Goal: Information Seeking & Learning: Learn about a topic

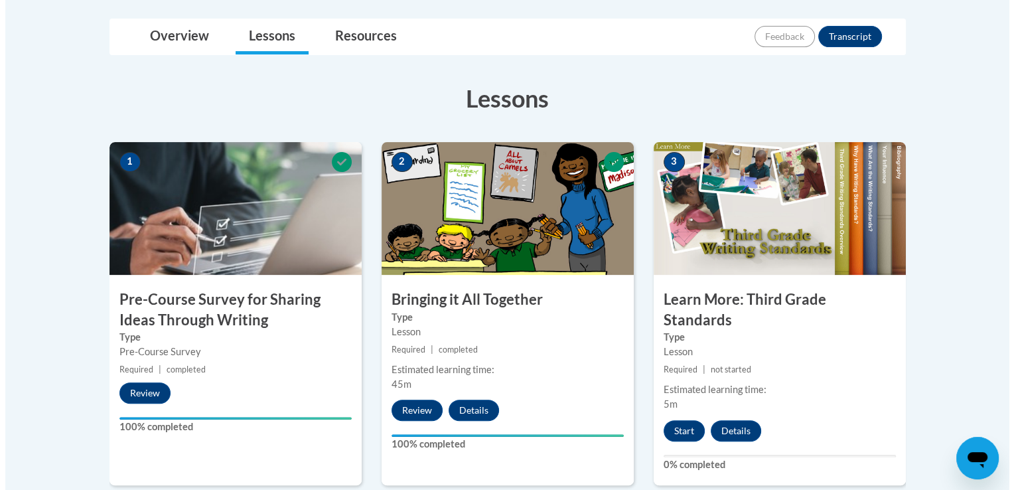
scroll to position [332, 0]
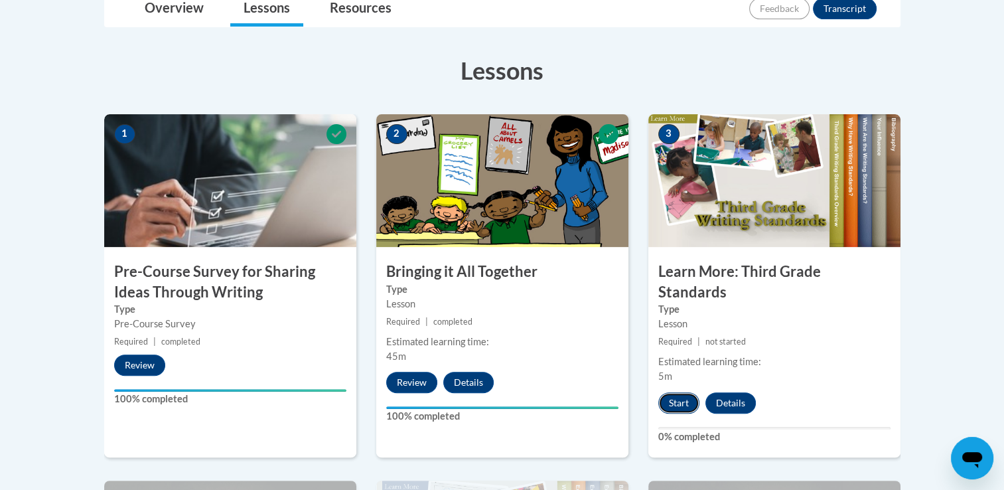
click at [683, 392] on button "Start" at bounding box center [679, 402] width 41 height 21
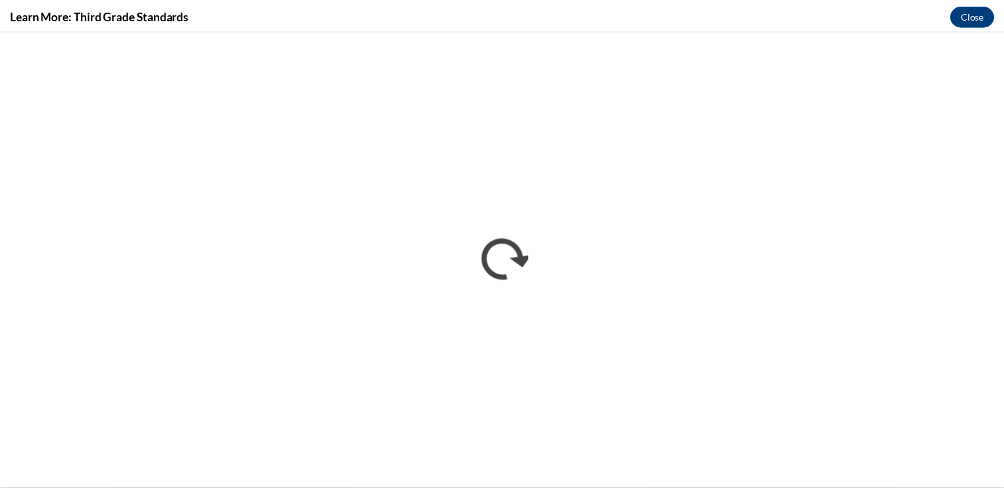
scroll to position [0, 0]
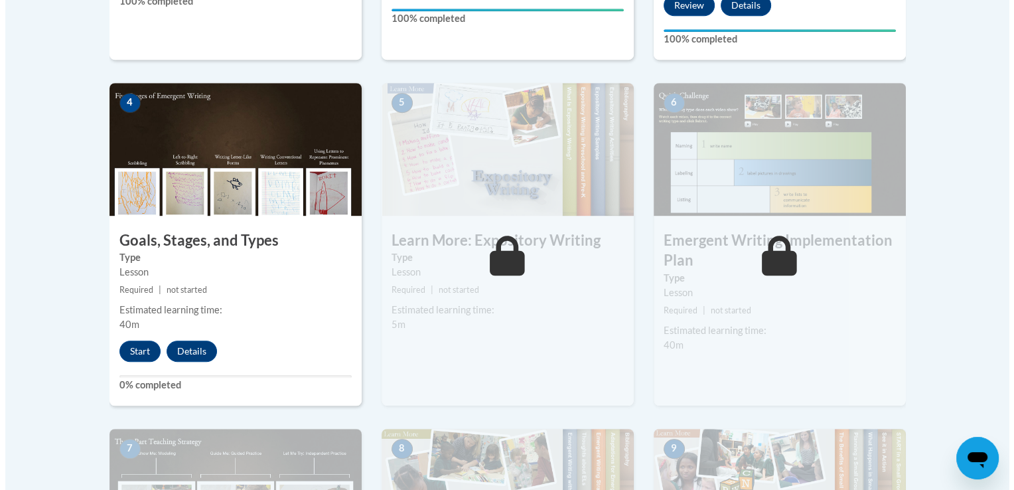
scroll to position [730, 0]
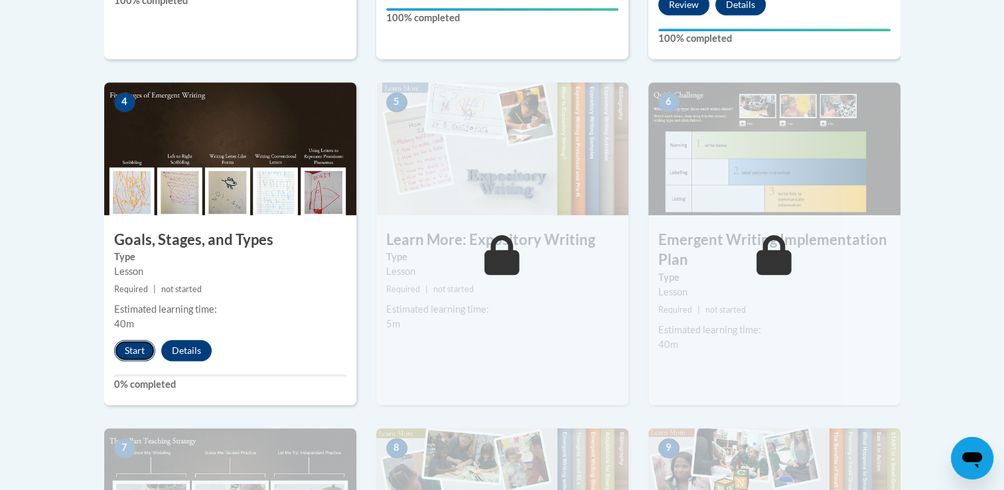
click at [131, 340] on button "Start" at bounding box center [134, 350] width 41 height 21
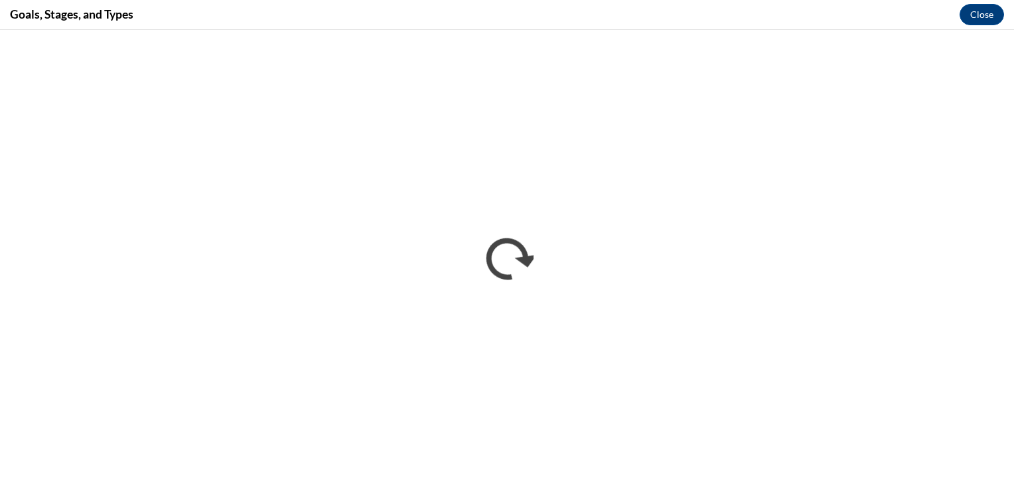
scroll to position [0, 0]
